Goal: Information Seeking & Learning: Learn about a topic

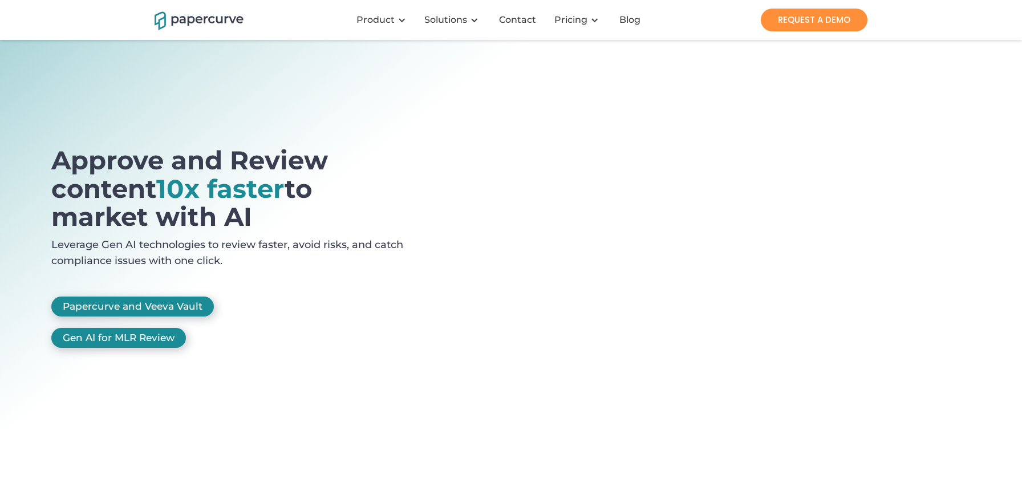
click at [353, 347] on div "Approve and Review content 10x faster to market with AI Leverage Gen AI technol…" at bounding box center [231, 252] width 360 height 213
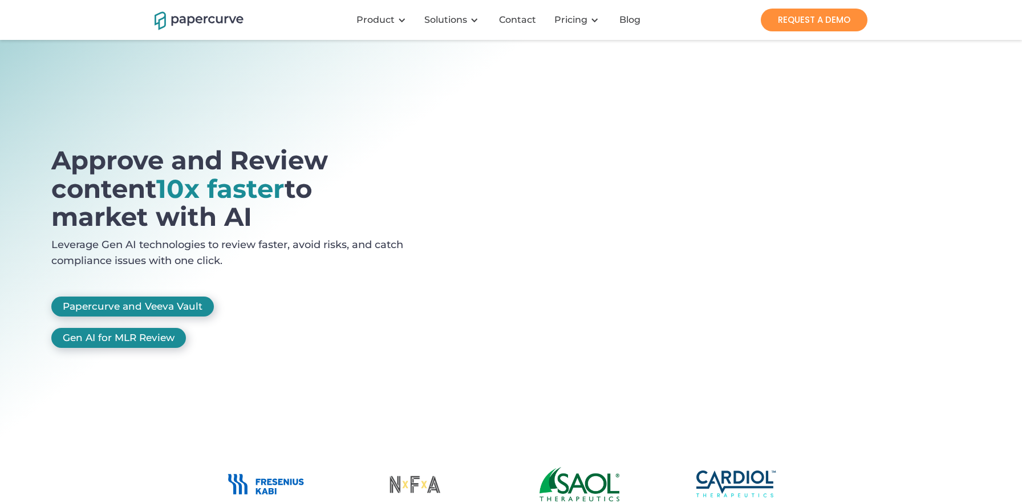
click at [217, 19] on img "home" at bounding box center [199, 20] width 89 height 20
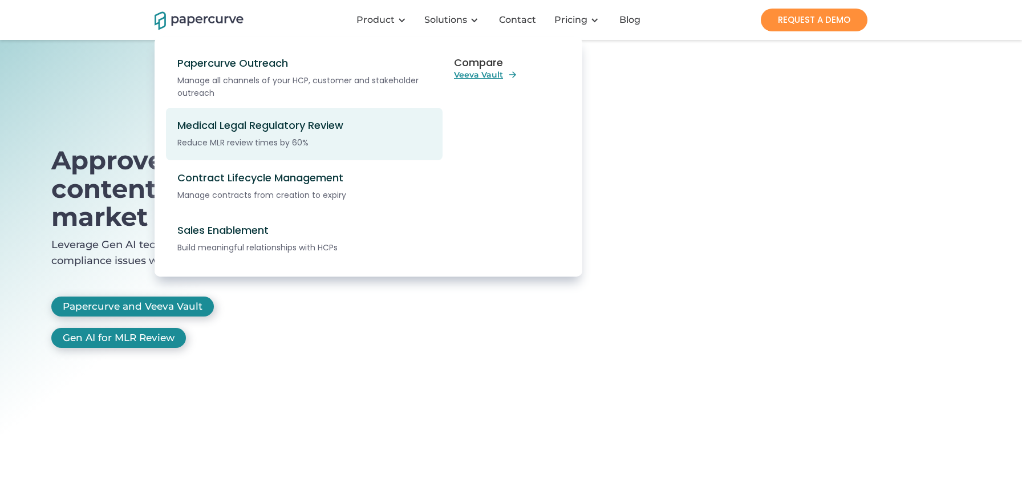
click at [297, 139] on div "Reduce MLR review times by 60%" at bounding box center [310, 142] width 266 height 13
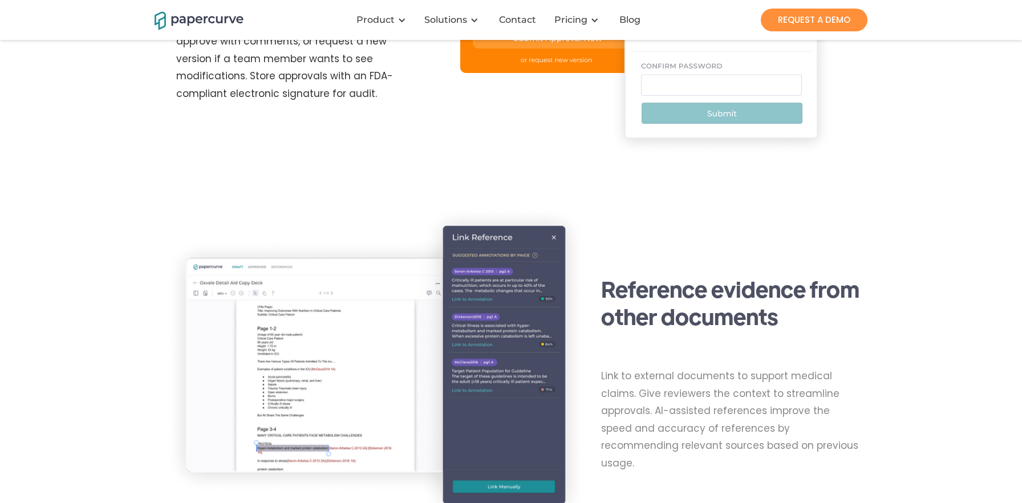
scroll to position [1321, 0]
